Goal: Information Seeking & Learning: Learn about a topic

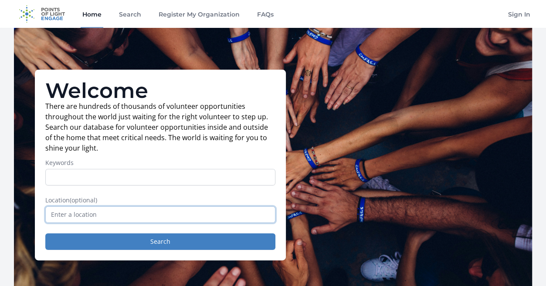
click at [92, 216] on input "text" at bounding box center [160, 214] width 230 height 17
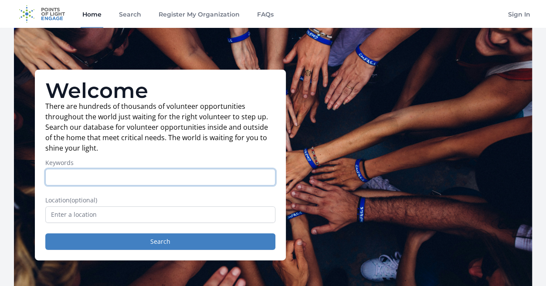
click at [81, 175] on input "Keywords" at bounding box center [160, 177] width 230 height 17
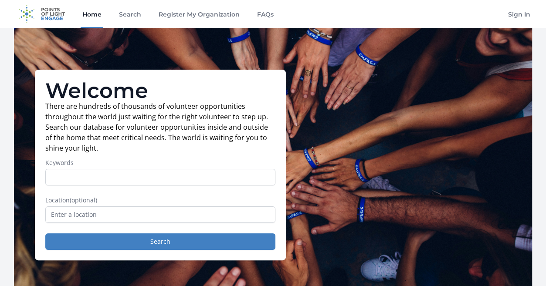
click at [92, 13] on link "Home" at bounding box center [92, 14] width 23 height 28
click at [129, 16] on link "Search" at bounding box center [130, 14] width 26 height 28
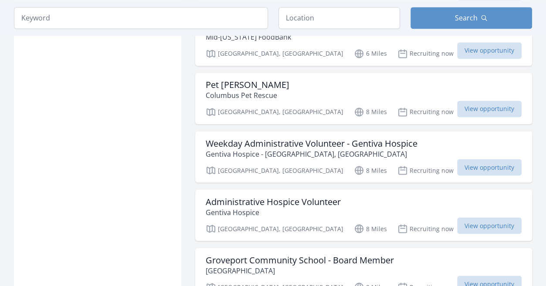
scroll to position [905, 0]
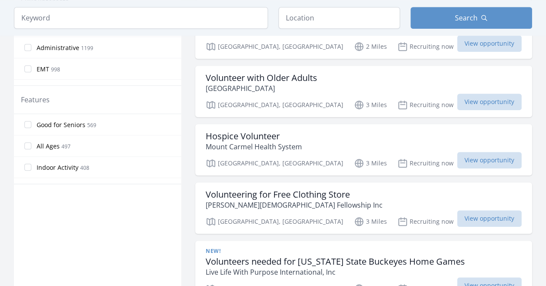
scroll to position [438, 0]
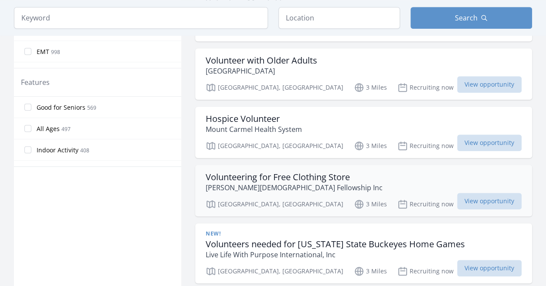
click at [278, 172] on h3 "Volunteering for Free Clothing Store" at bounding box center [293, 177] width 177 height 10
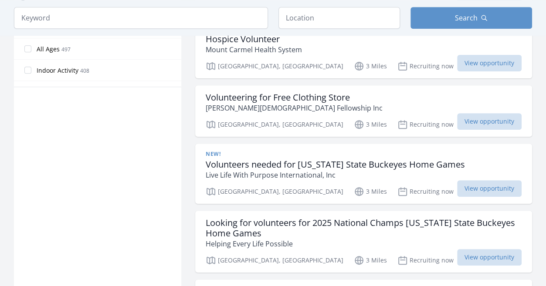
scroll to position [530, 0]
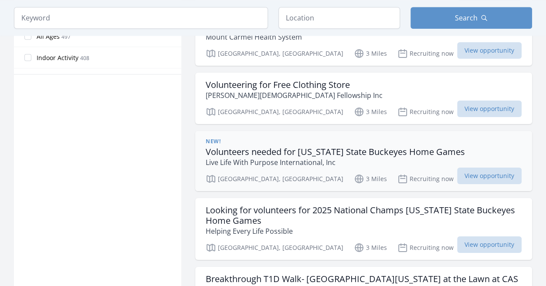
click at [273, 147] on h3 "Volunteers needed for Ohio State Buckeyes Home Games" at bounding box center [334, 152] width 259 height 10
click at [326, 205] on h3 "Looking for volunteers for 2025 National Champs [US_STATE] State Buckeyes Home …" at bounding box center [363, 215] width 316 height 21
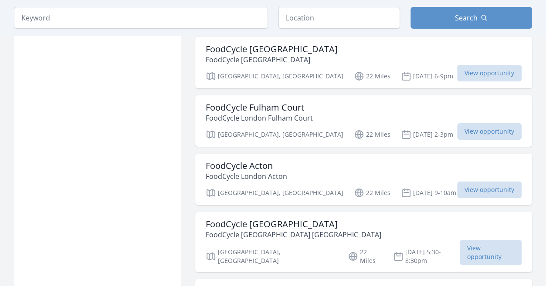
scroll to position [1934, 0]
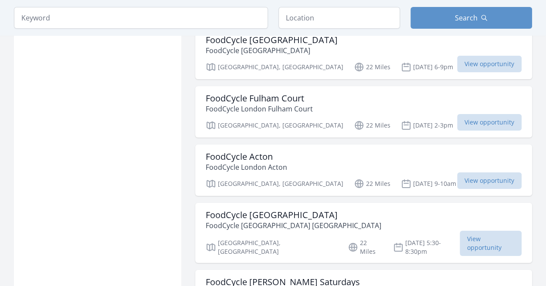
drag, startPoint x: 545, startPoint y: 158, endPoint x: 545, endPoint y: 165, distance: 6.5
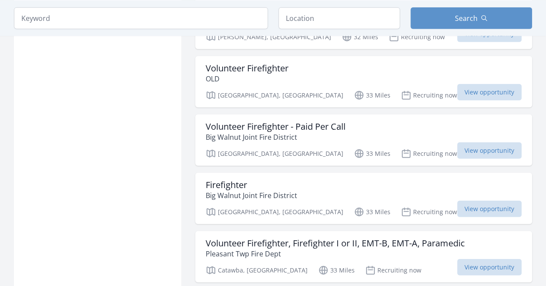
scroll to position [3327, 0]
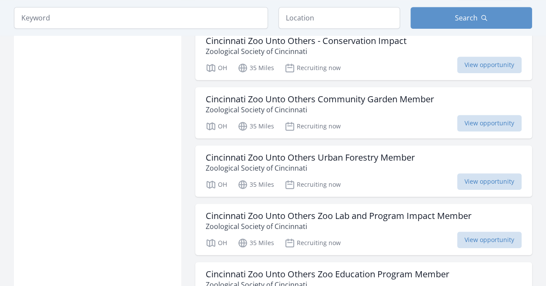
scroll to position [4536, 0]
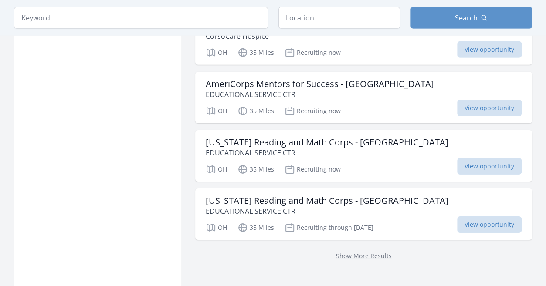
scroll to position [5825, 0]
